Goal: Information Seeking & Learning: Stay updated

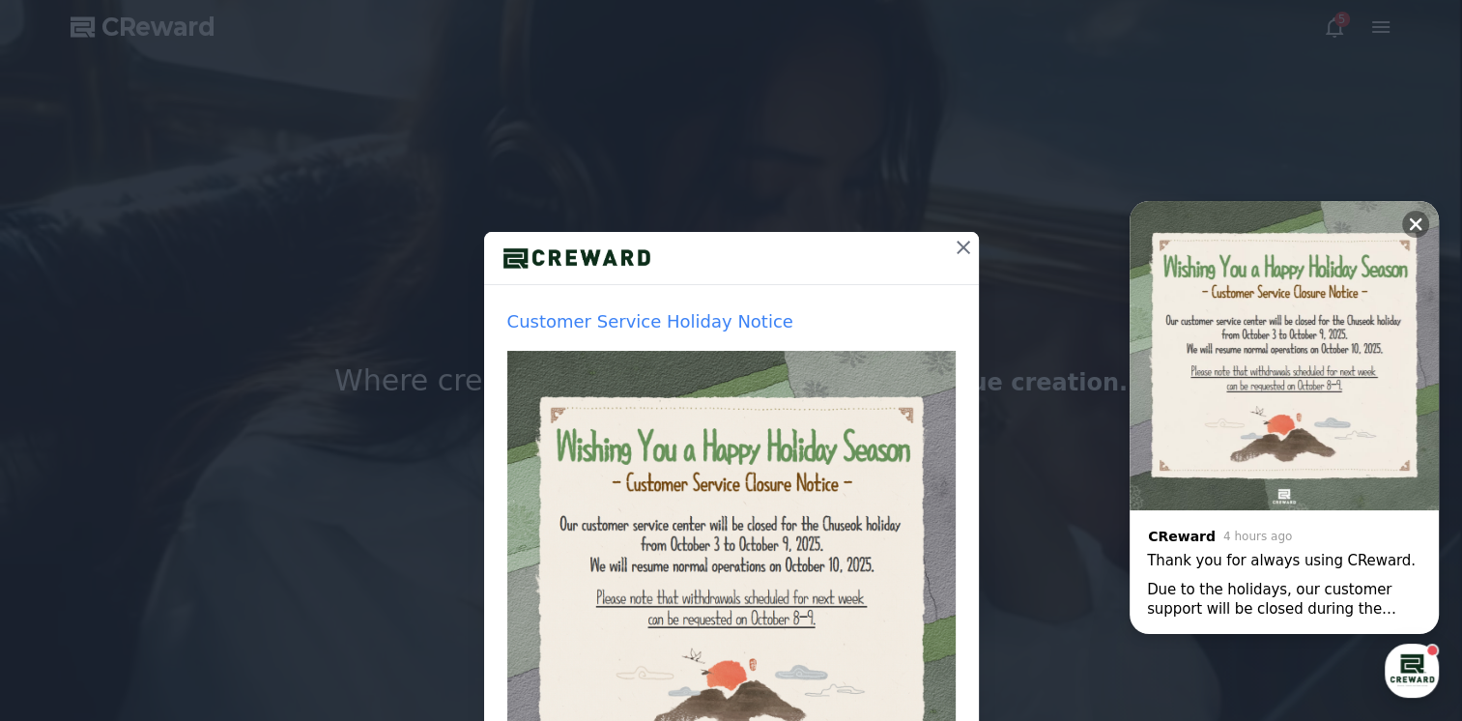
drag, startPoint x: 844, startPoint y: 197, endPoint x: 524, endPoint y: 436, distance: 399.1
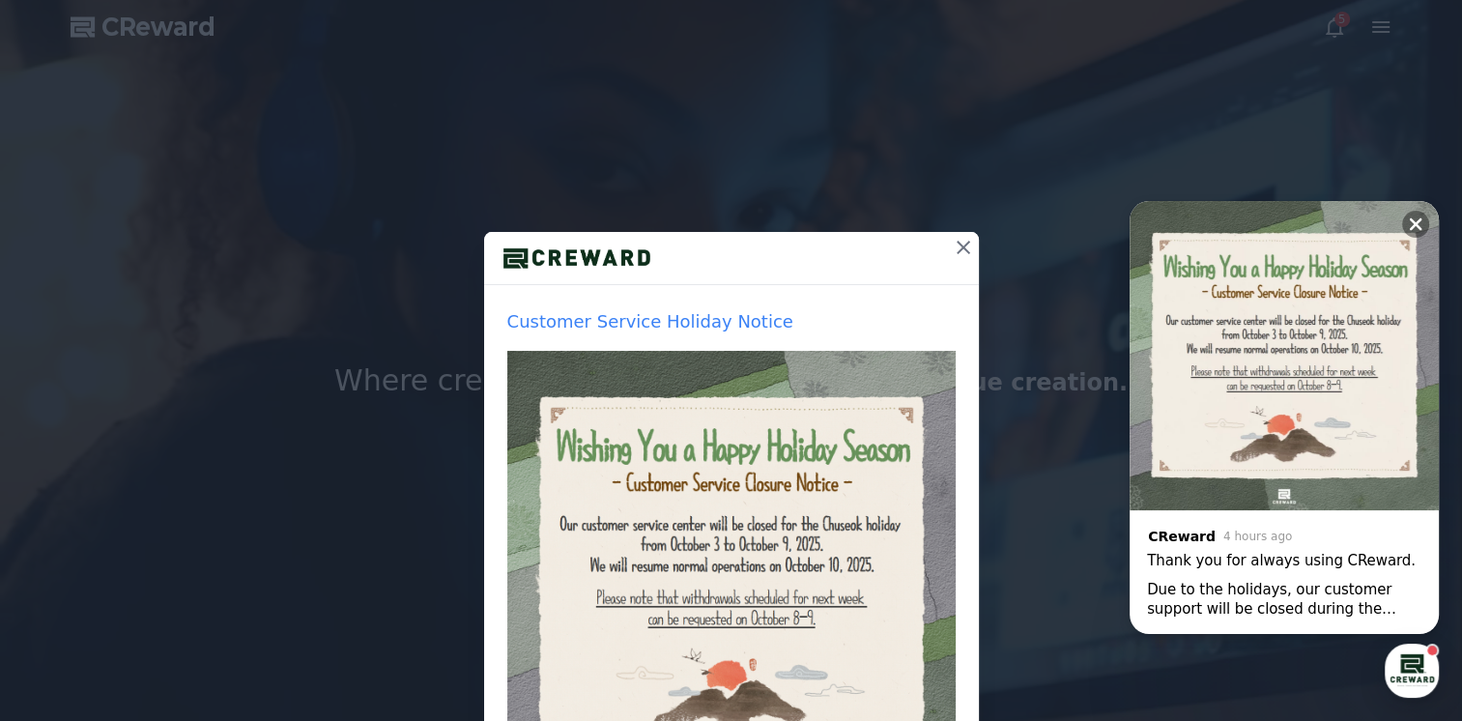
click at [524, 436] on img at bounding box center [731, 575] width 448 height 448
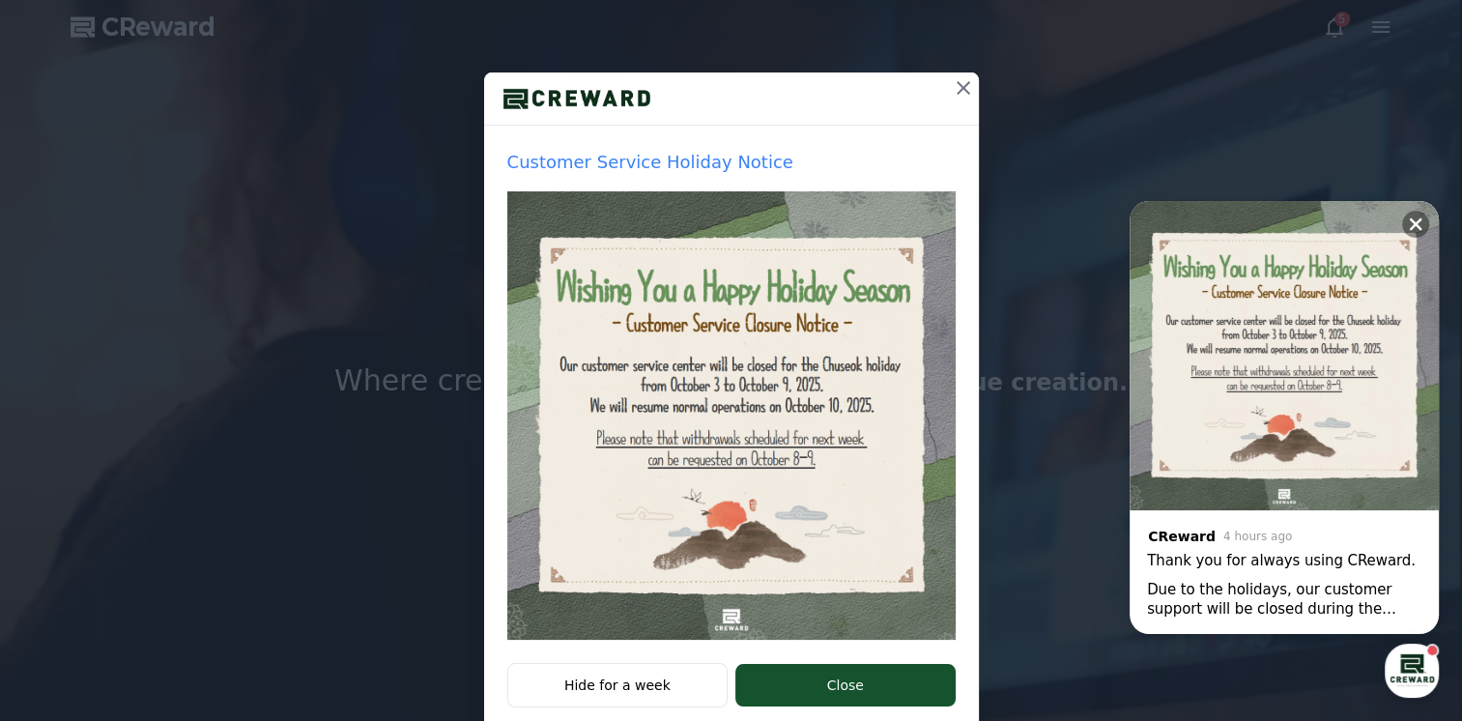
scroll to position [199, 0]
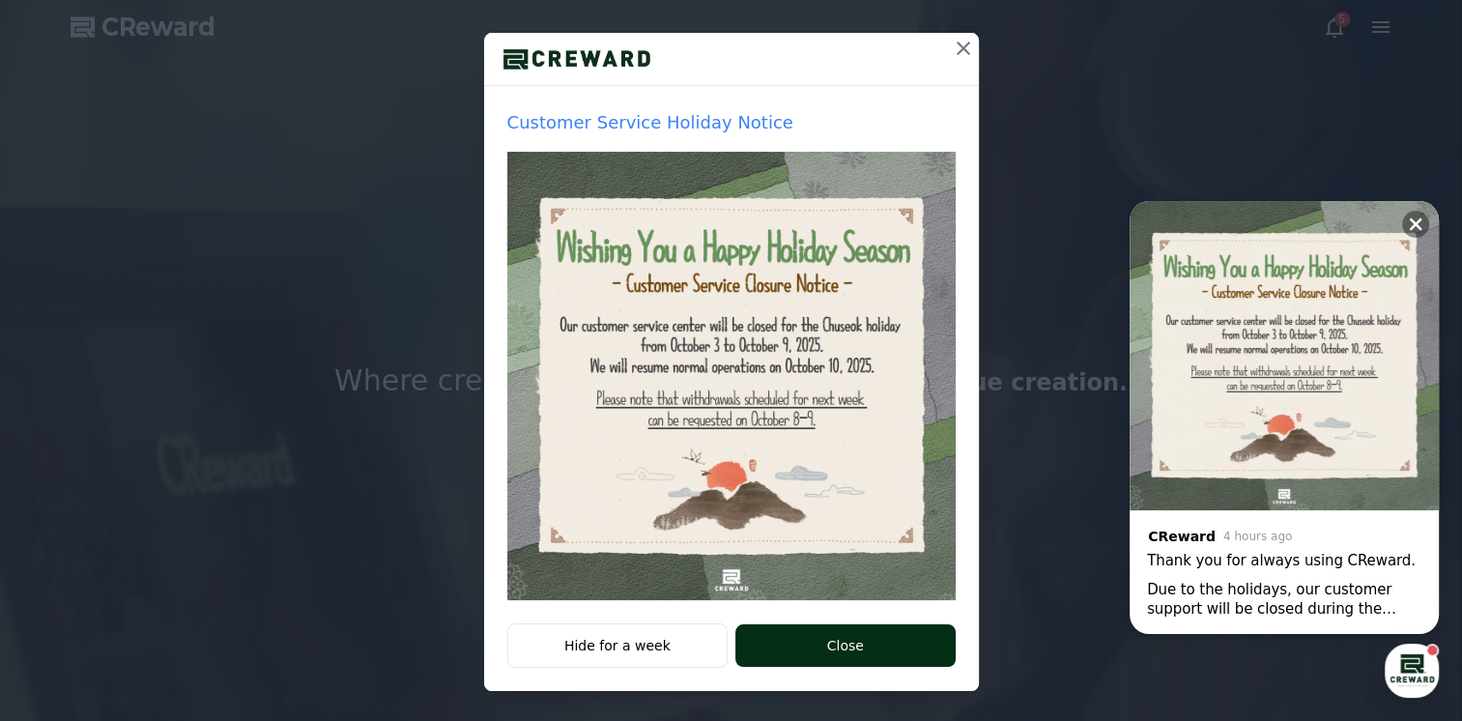
click at [850, 653] on button "Close" at bounding box center [844, 645] width 219 height 43
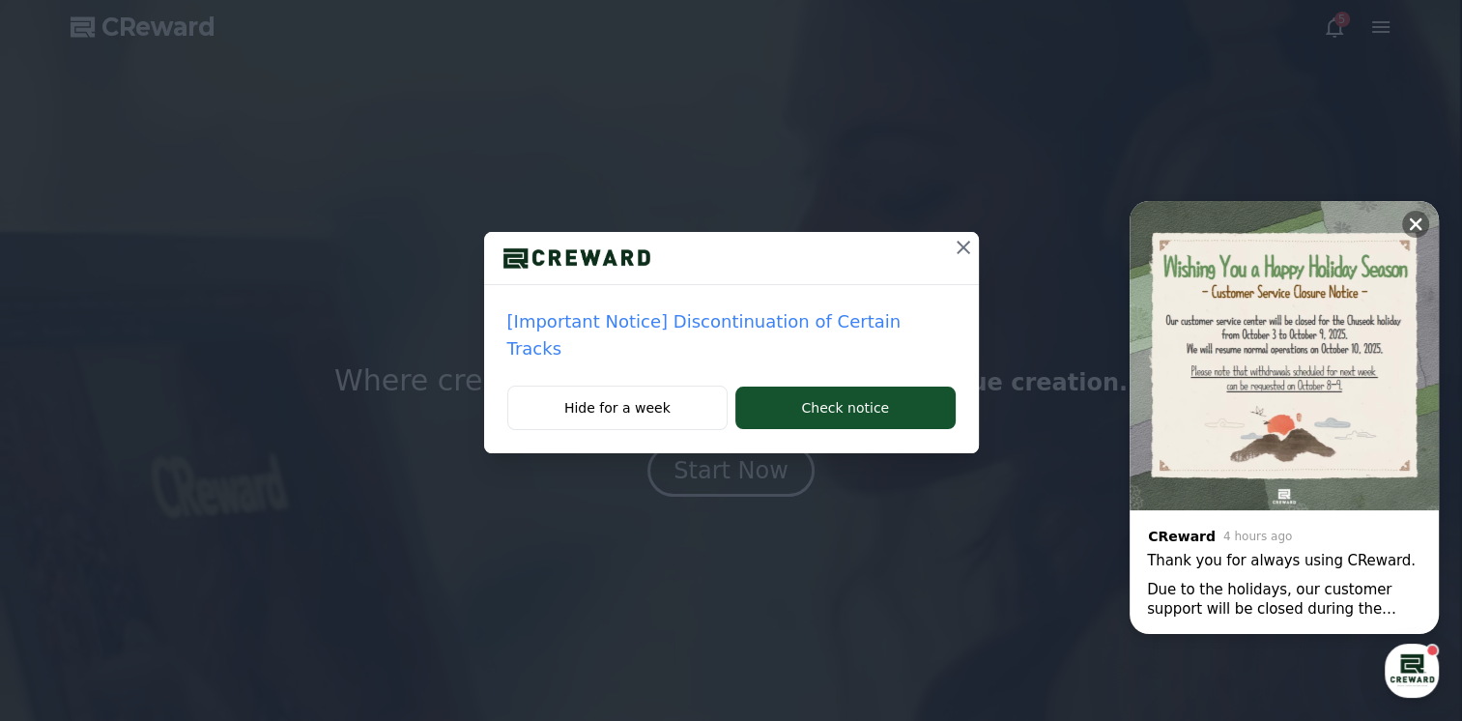
scroll to position [0, 0]
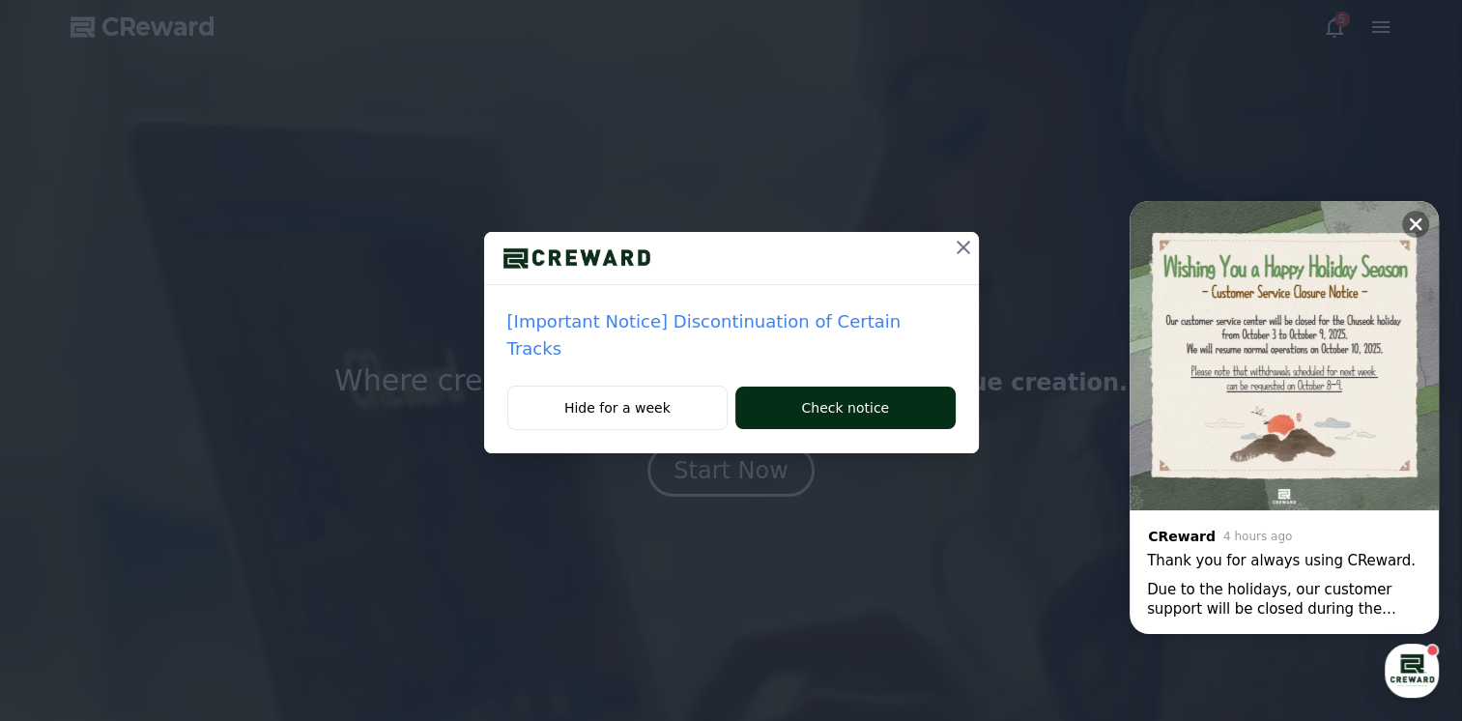
click at [866, 387] on button "Check notice" at bounding box center [844, 408] width 219 height 43
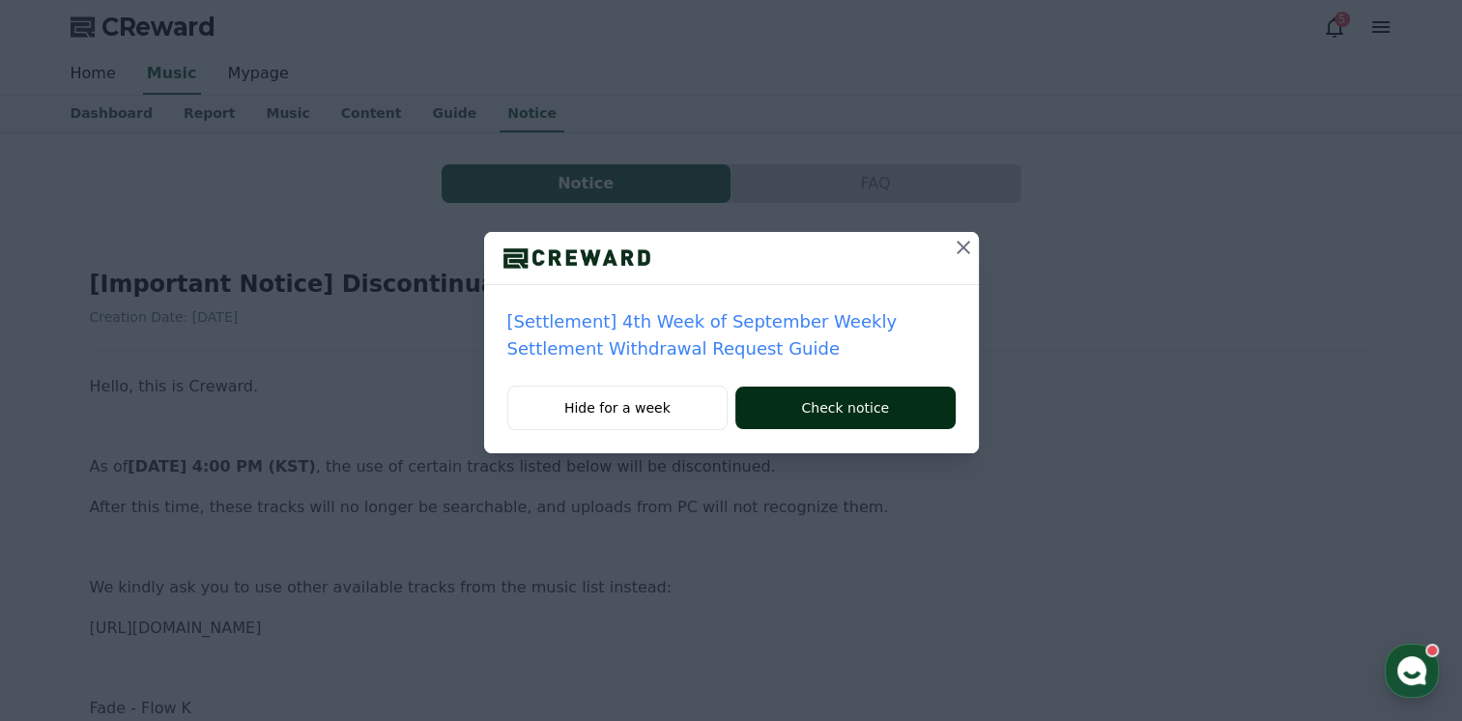
click at [851, 405] on button "Check notice" at bounding box center [844, 408] width 219 height 43
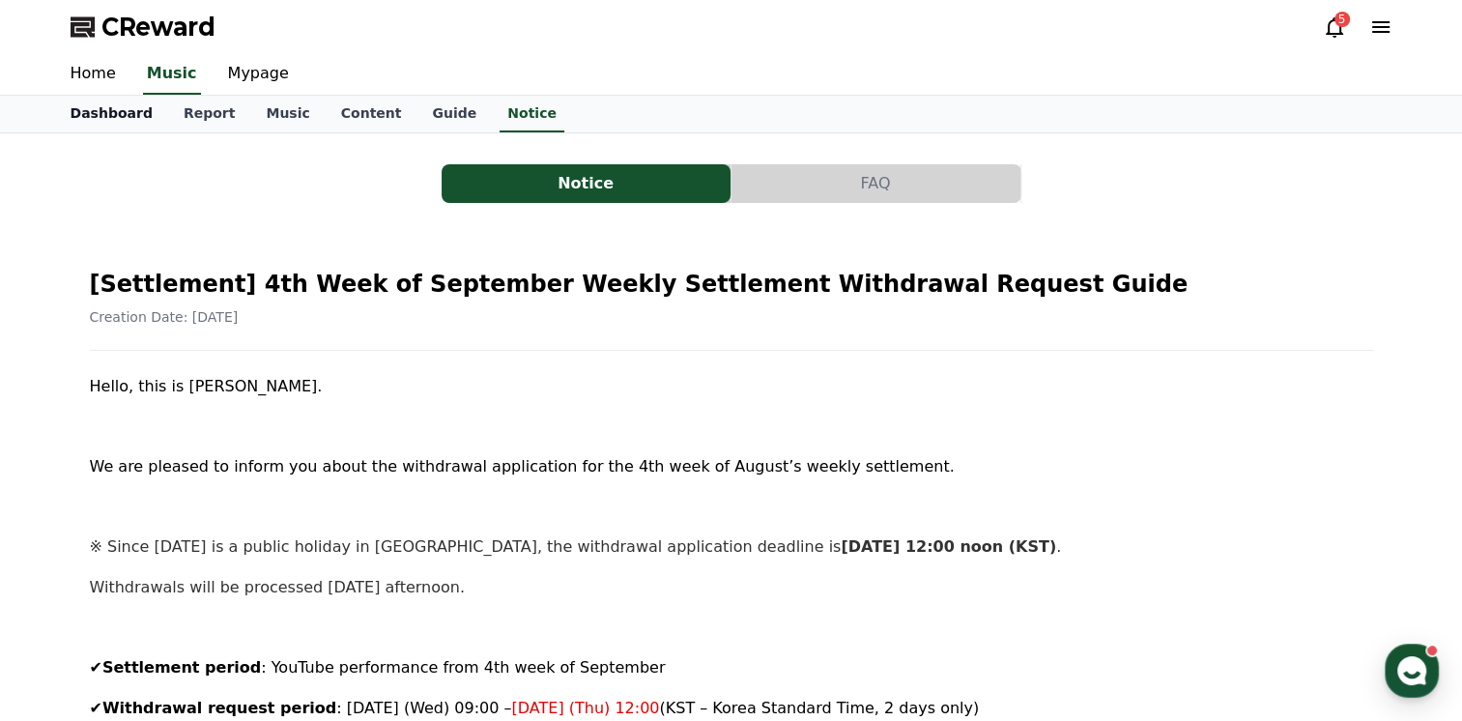
click at [95, 109] on link "Dashboard" at bounding box center [111, 114] width 113 height 37
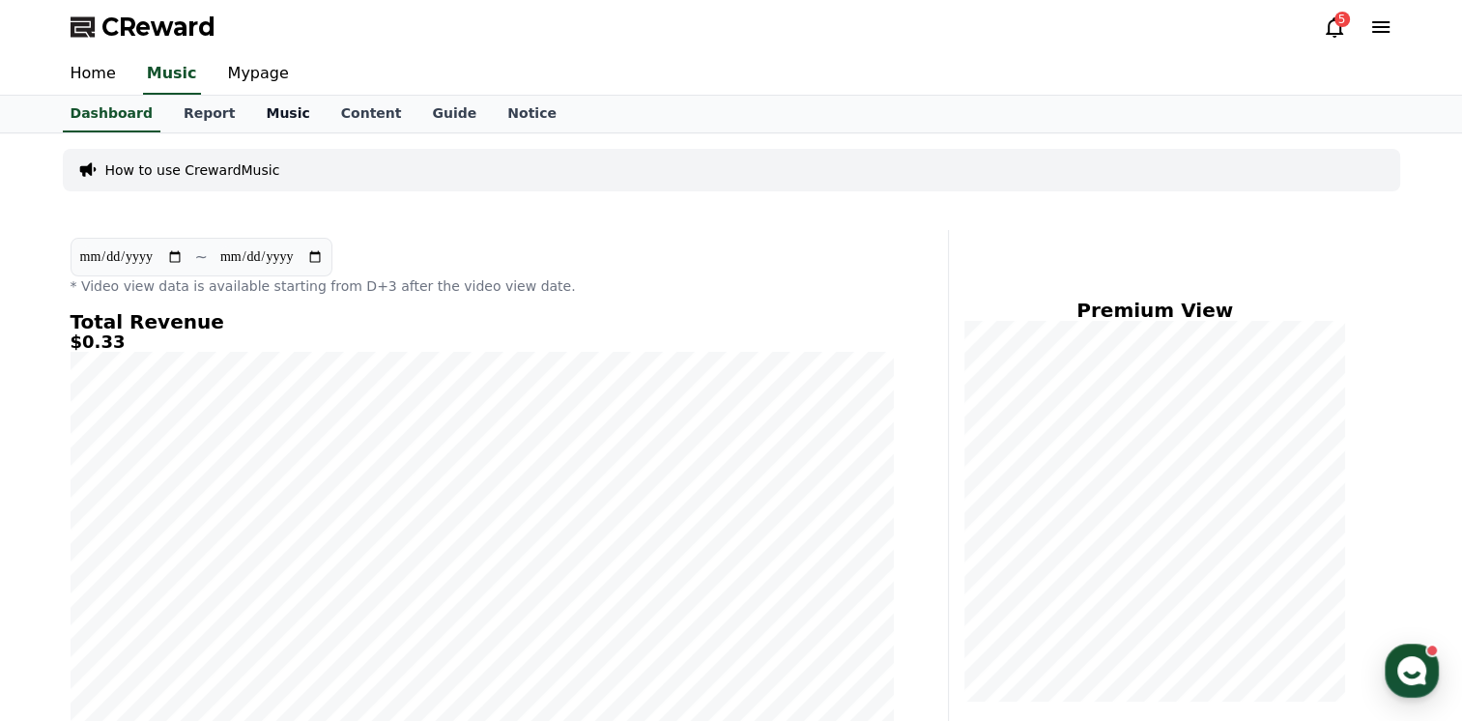
click at [259, 113] on link "Music" at bounding box center [287, 114] width 74 height 37
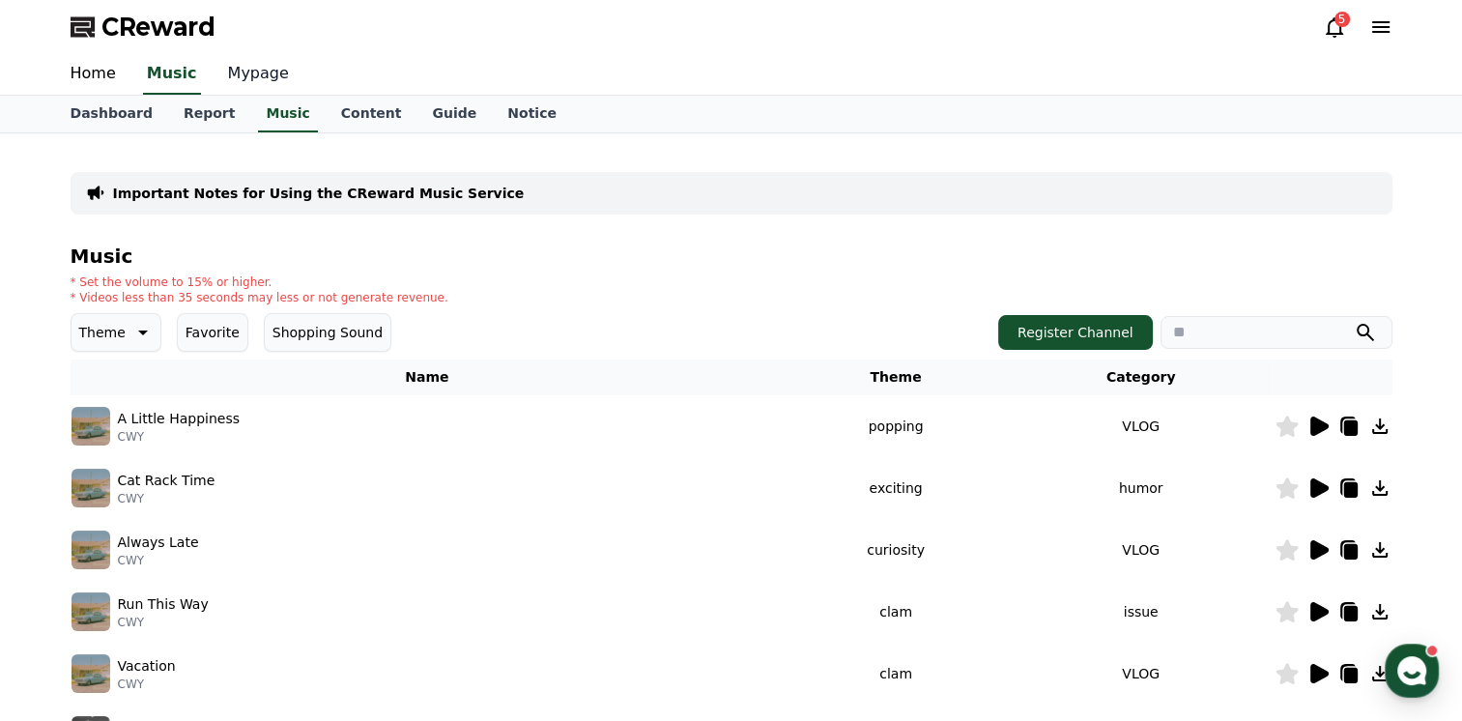
click at [234, 85] on link "Mypage" at bounding box center [259, 74] width 92 height 41
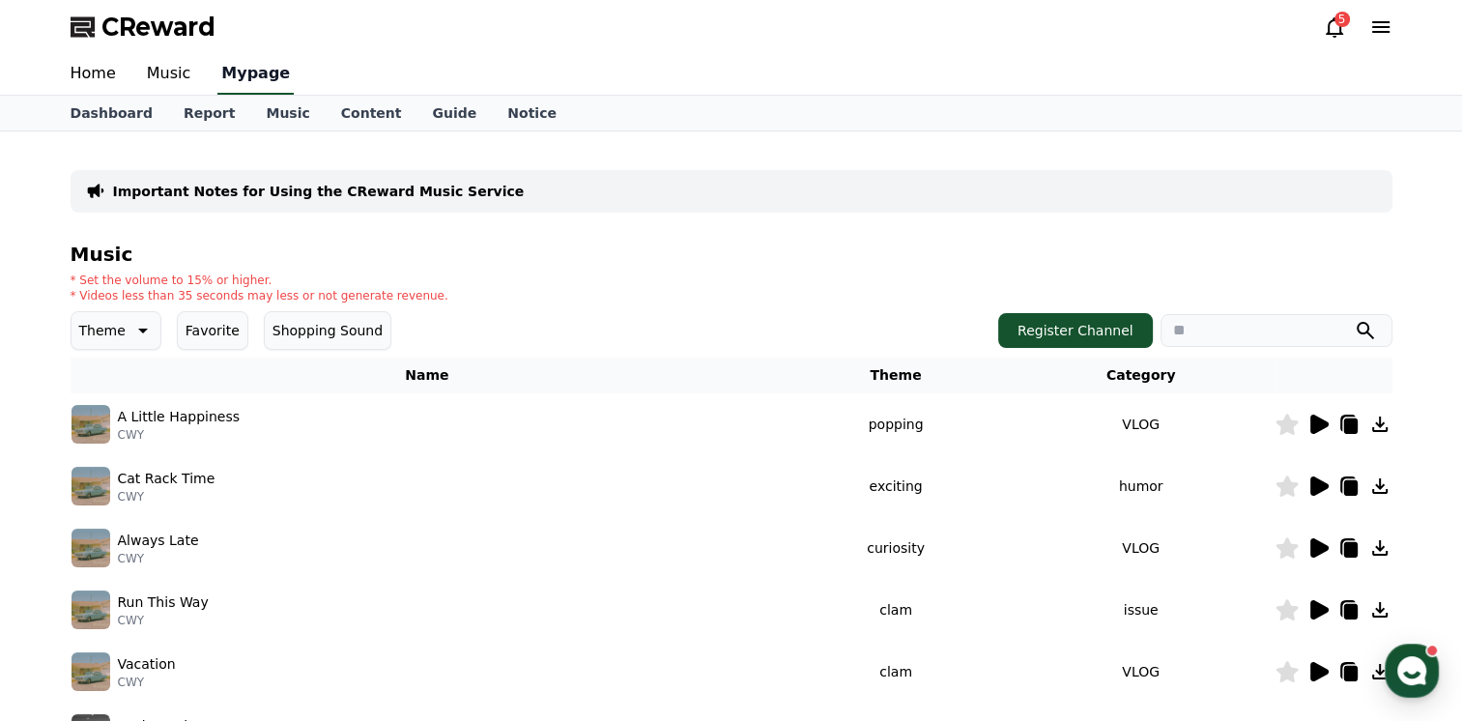
click at [236, 79] on link "Mypage" at bounding box center [255, 74] width 76 height 41
select select "**********"
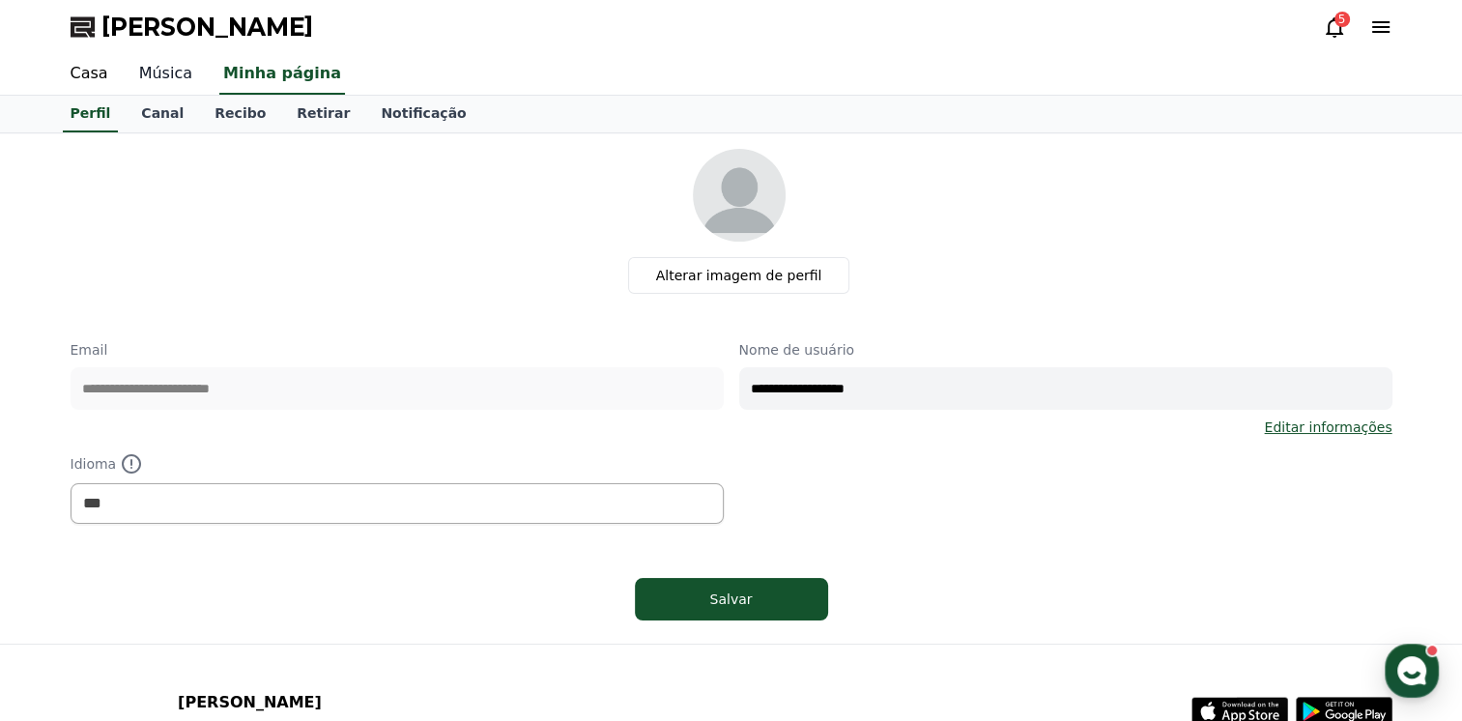
click at [151, 76] on link "Música" at bounding box center [166, 74] width 84 height 41
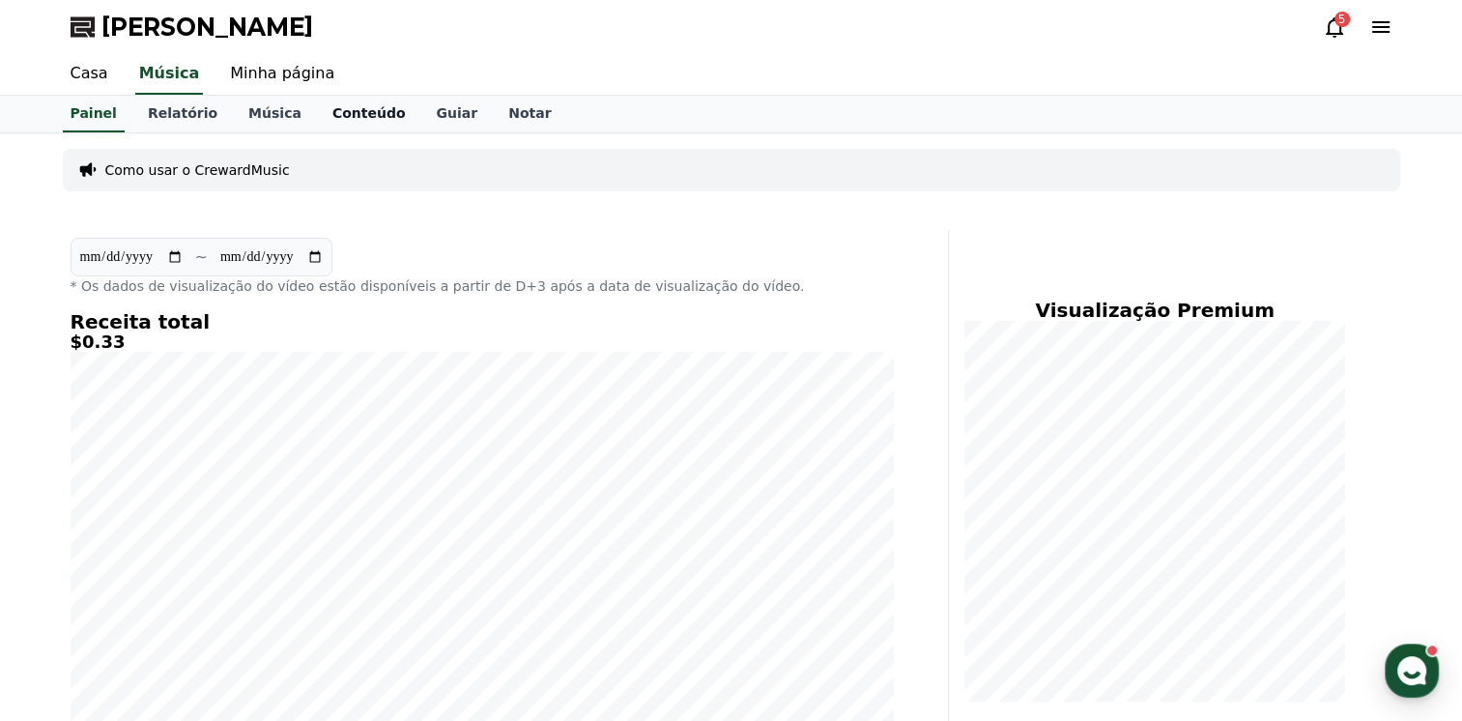
click at [342, 114] on font "Conteúdo" at bounding box center [368, 112] width 73 height 15
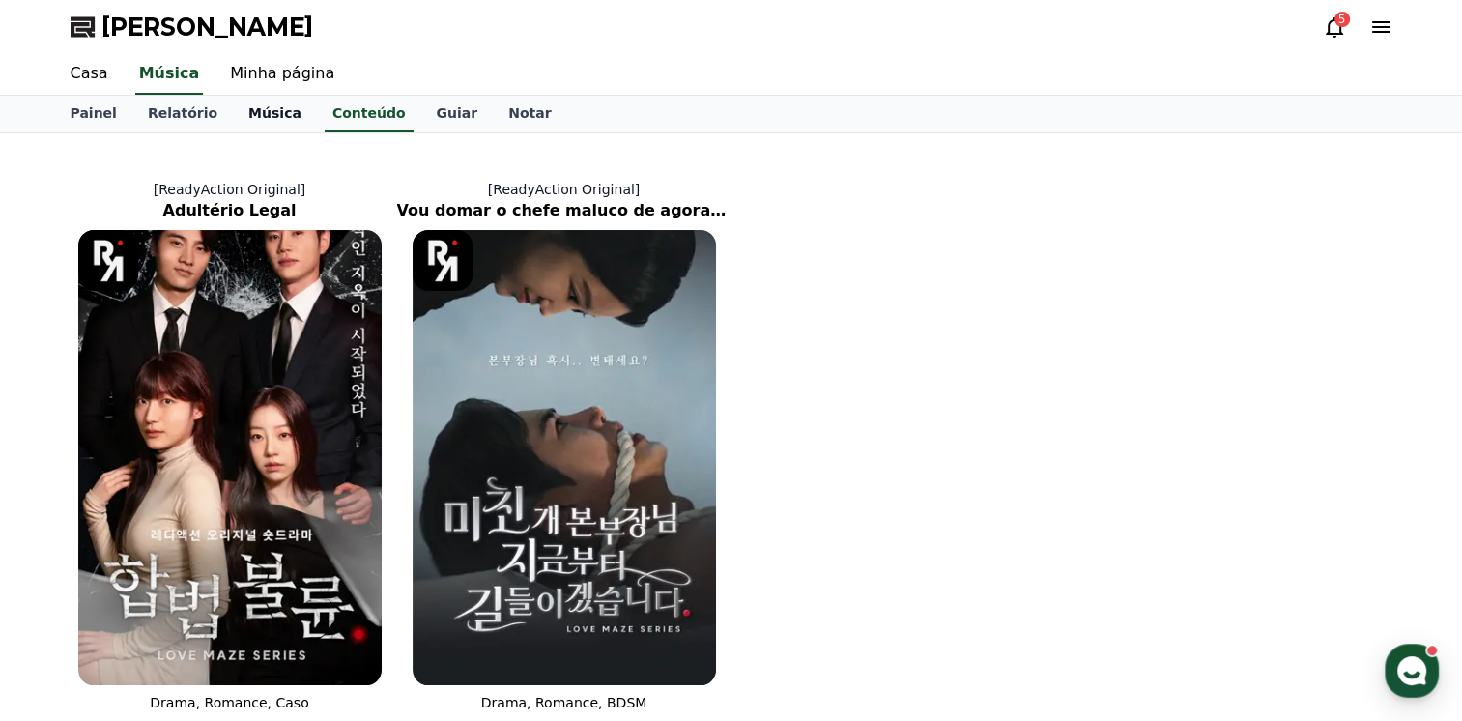
click at [259, 118] on font "Música" at bounding box center [274, 112] width 53 height 15
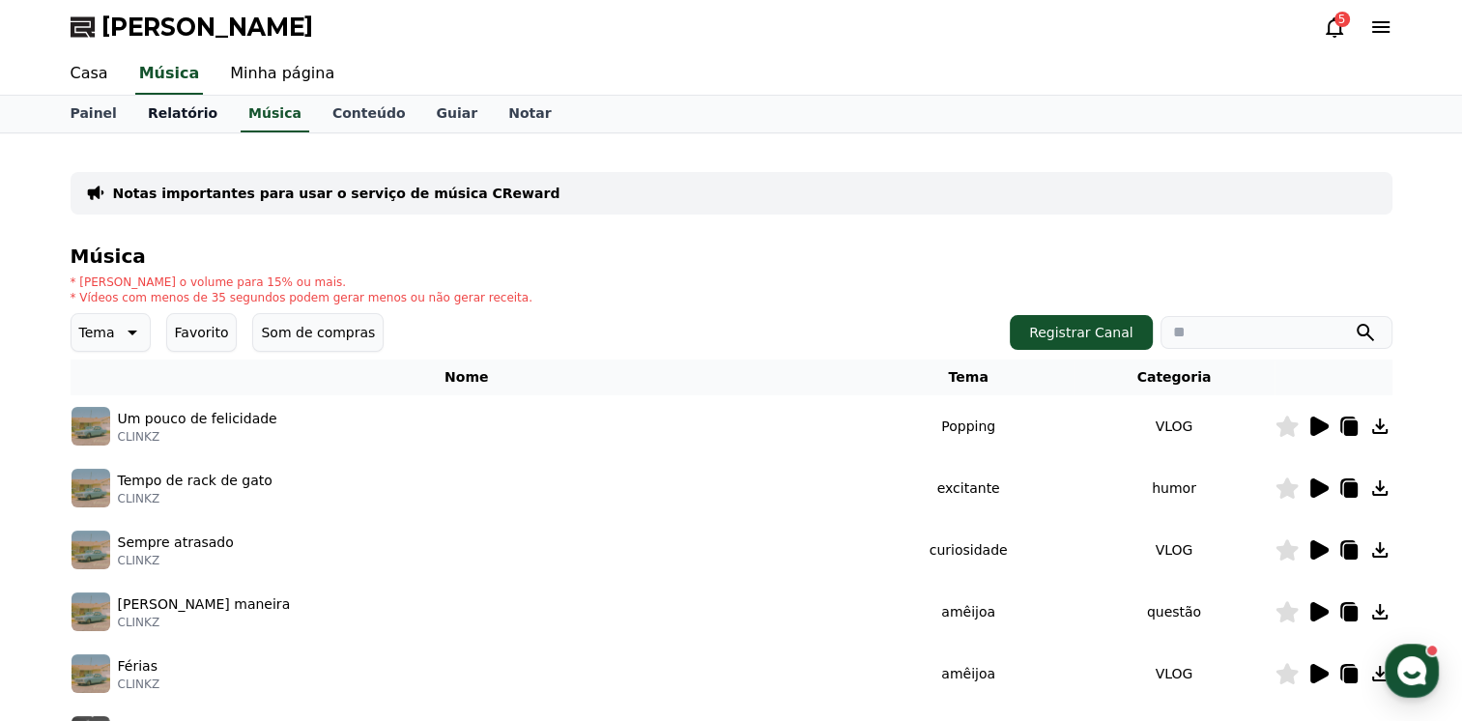
click at [161, 114] on font "Relatório" at bounding box center [183, 112] width 70 height 15
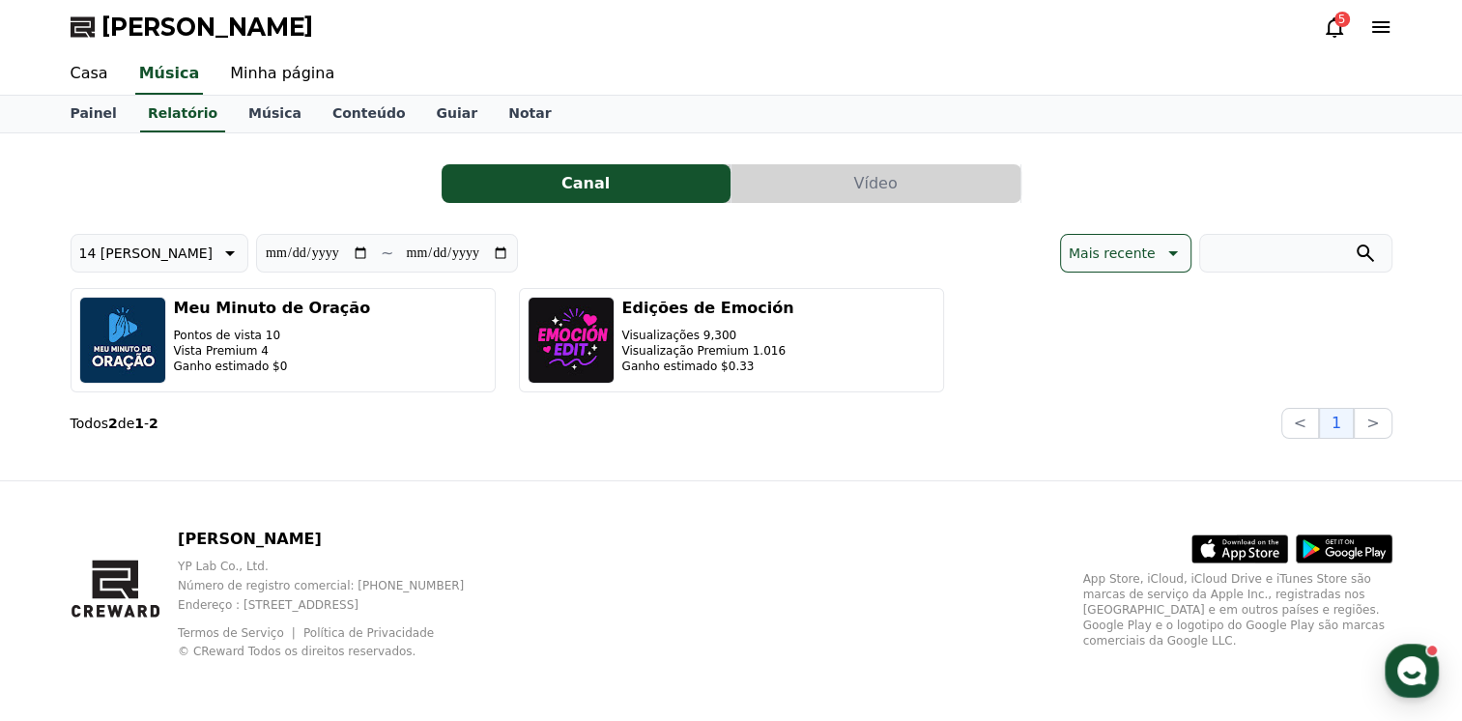
click at [866, 186] on button "Vídeo" at bounding box center [875, 183] width 289 height 39
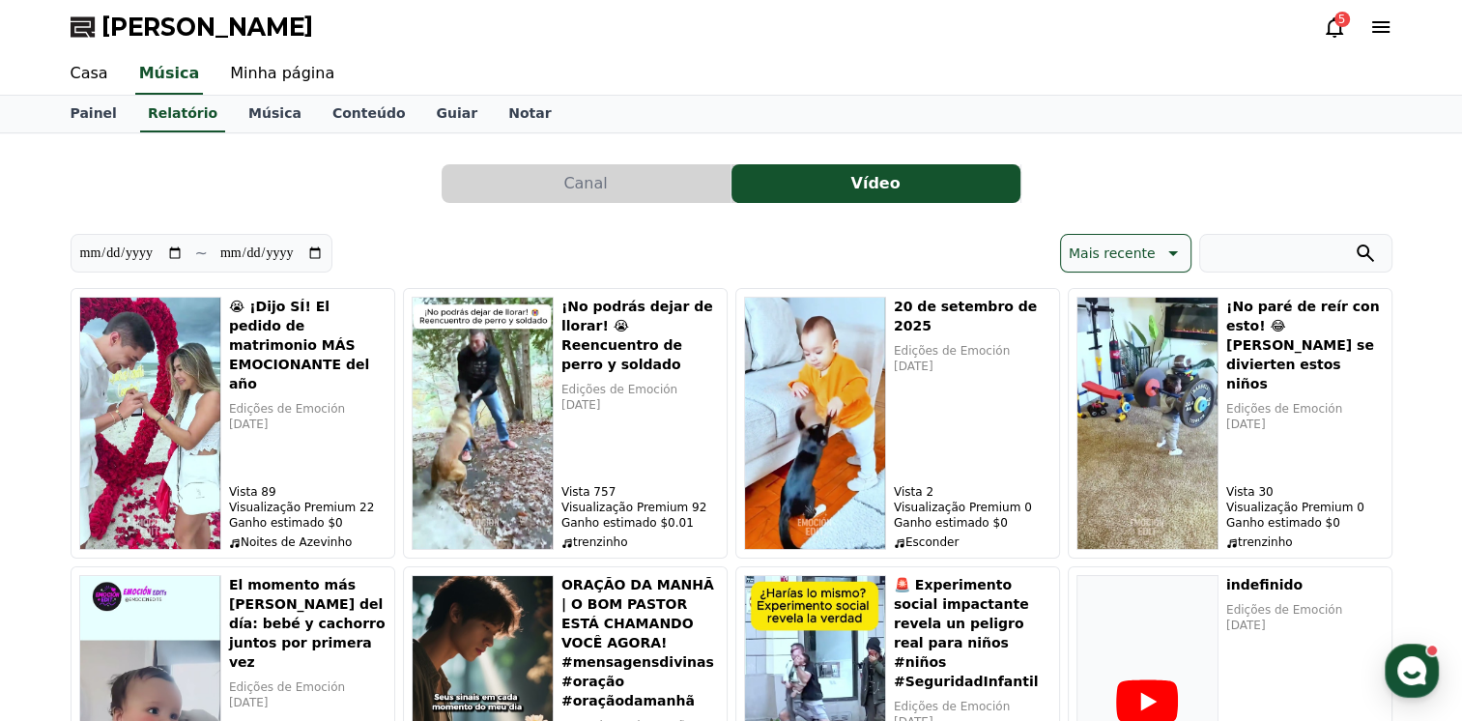
click at [208, 255] on p "~" at bounding box center [201, 253] width 13 height 23
click at [119, 243] on input "**********" at bounding box center [131, 253] width 104 height 21
click at [182, 253] on input "**********" at bounding box center [131, 253] width 104 height 21
type input "**********"
click at [1334, 25] on icon at bounding box center [1334, 26] width 23 height 23
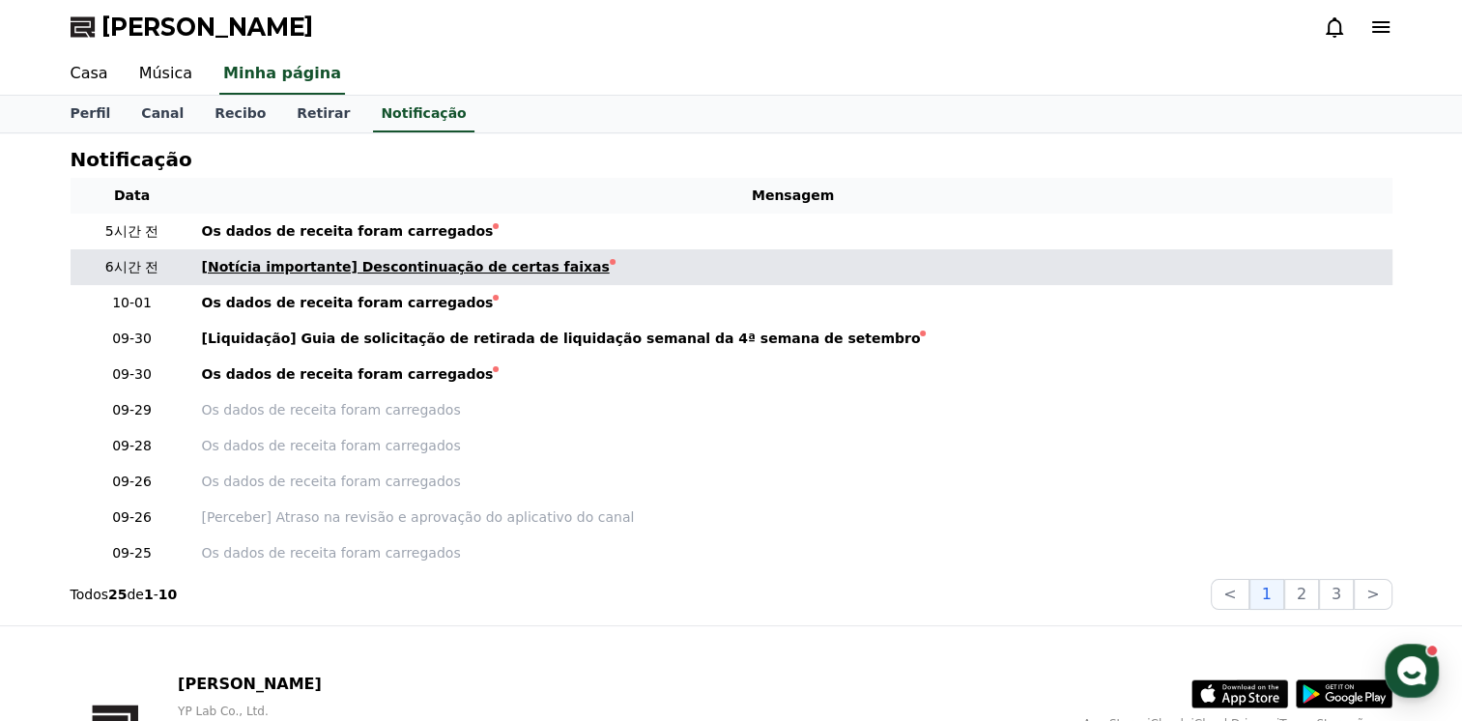
click at [384, 272] on font "[Notícia importante] Descontinuação de certas faixas" at bounding box center [406, 266] width 408 height 15
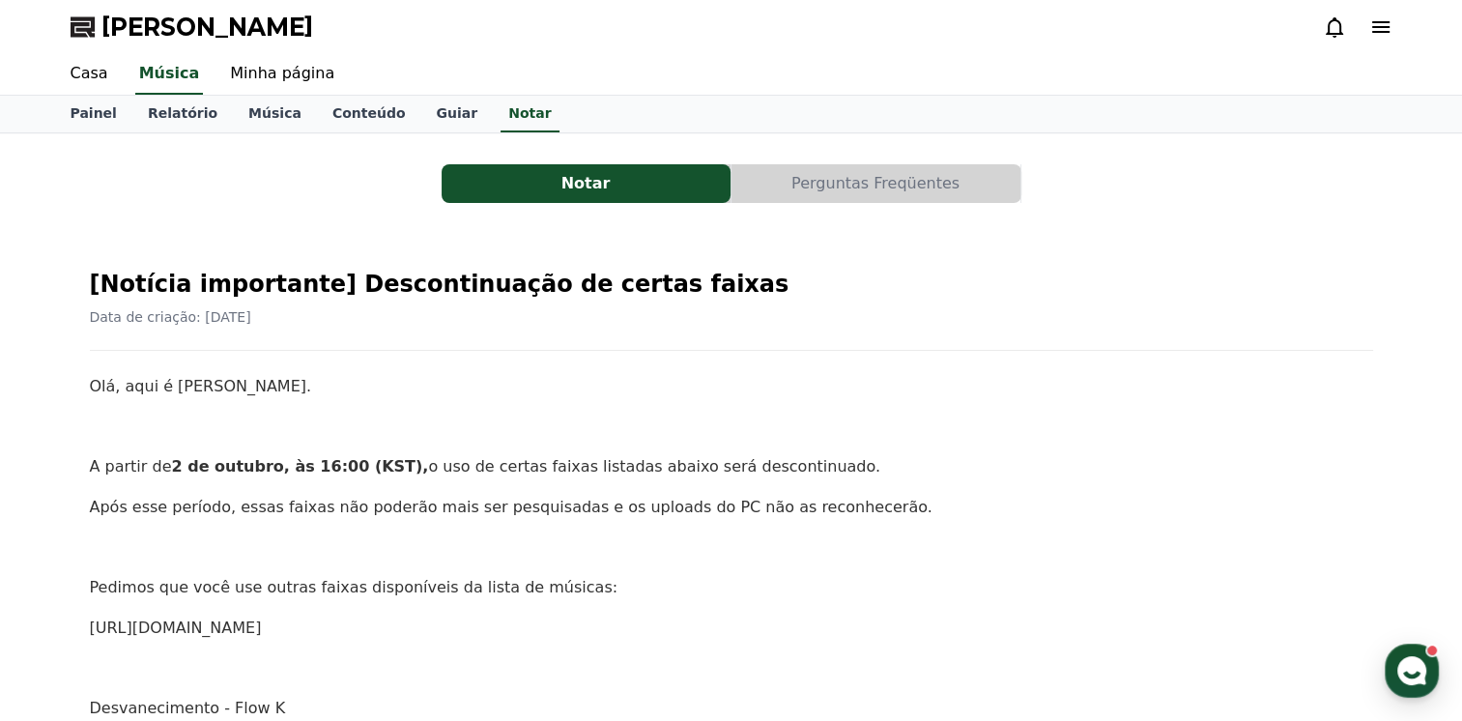
click at [262, 632] on link "[URL][DOMAIN_NAME]" at bounding box center [176, 627] width 172 height 18
drag, startPoint x: 204, startPoint y: 458, endPoint x: 225, endPoint y: 454, distance: 21.6
click at [225, 457] on strong "2 de outubro, às 16:00 (KST)," at bounding box center [299, 466] width 257 height 18
drag, startPoint x: 225, startPoint y: 454, endPoint x: 416, endPoint y: 461, distance: 191.4
click at [416, 461] on p "A partir de 2 de outubro, às 16:00 (KST), o uso de certas faixas listadas abaix…" at bounding box center [731, 466] width 1283 height 25
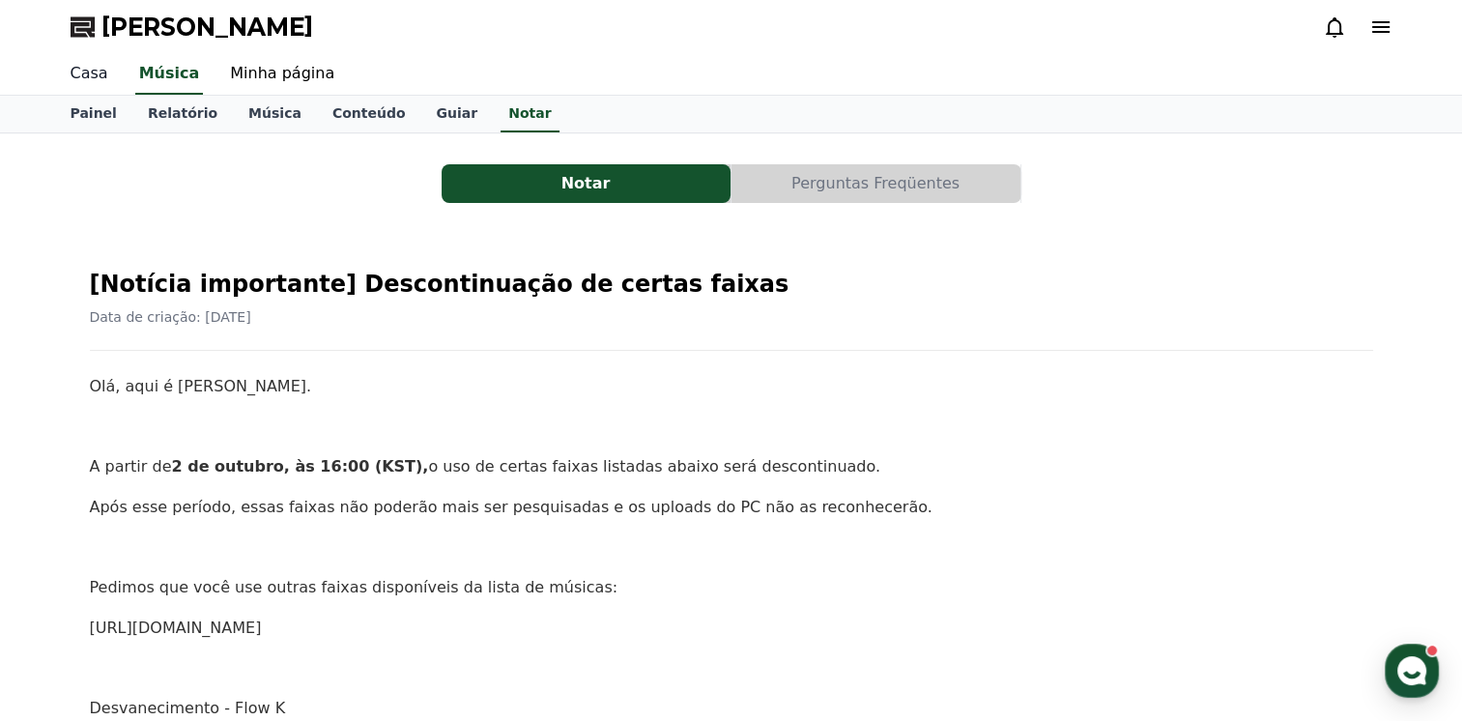
click at [97, 73] on link "Casa" at bounding box center [89, 74] width 69 height 41
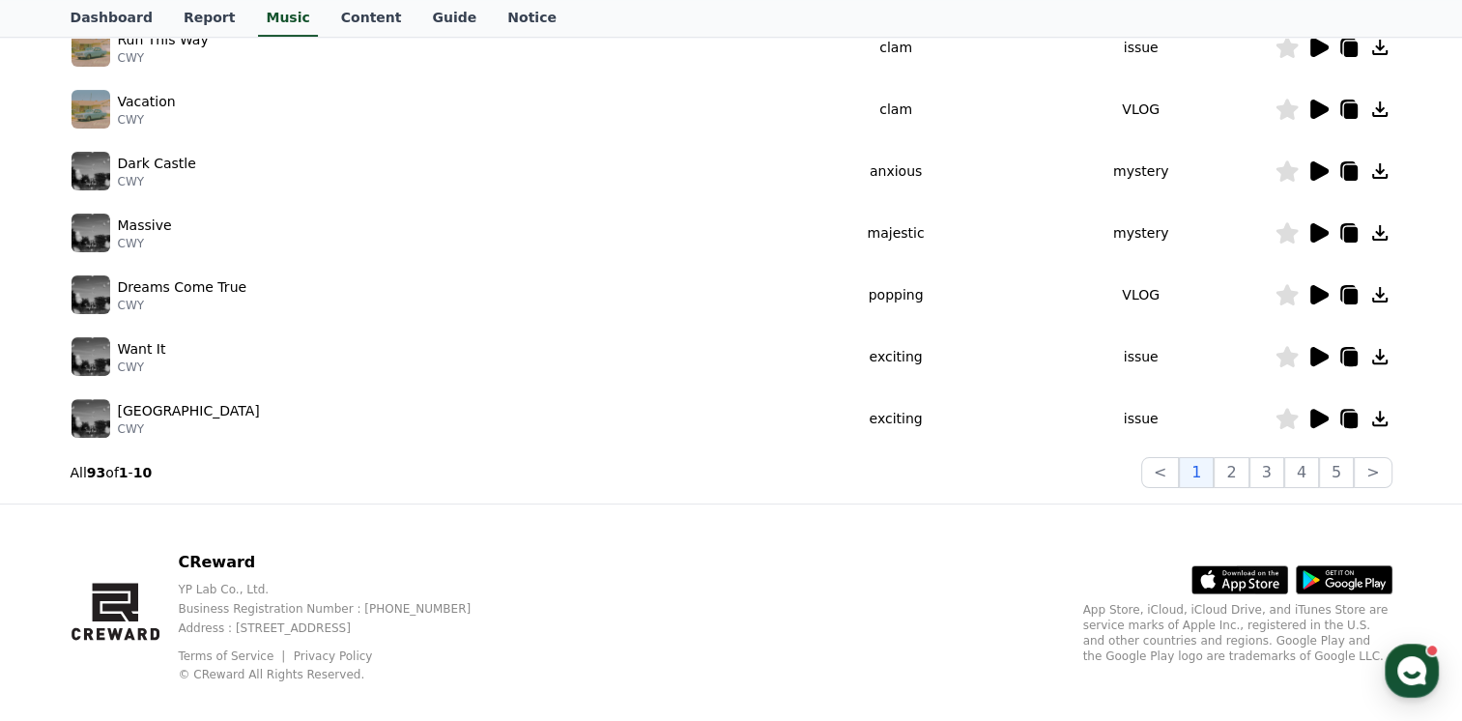
scroll to position [586, 0]
